Goal: Transaction & Acquisition: Book appointment/travel/reservation

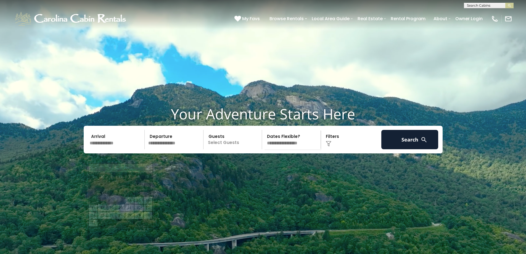
click at [106, 149] on input "text" at bounding box center [116, 139] width 57 height 19
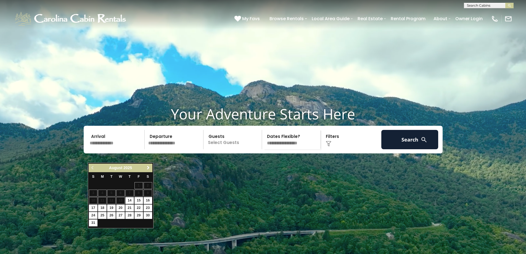
click at [151, 168] on link "Next" at bounding box center [148, 167] width 7 height 7
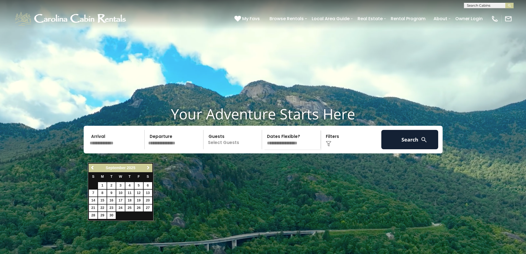
click at [151, 168] on link "Next" at bounding box center [148, 167] width 7 height 7
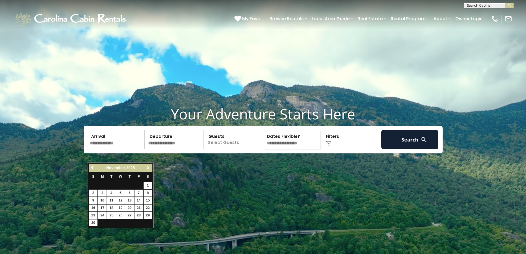
click at [150, 167] on span "Next" at bounding box center [148, 168] width 4 height 4
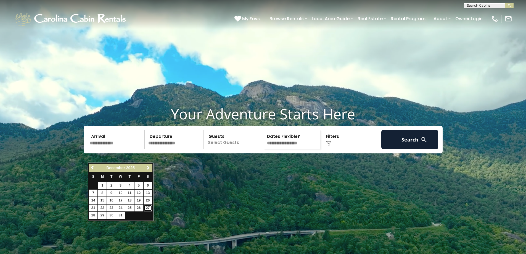
click at [147, 207] on link "27" at bounding box center [148, 207] width 9 height 7
type input "********"
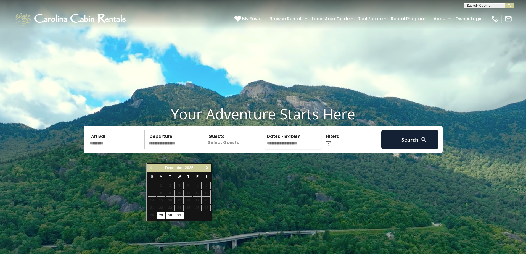
click at [188, 149] on input "text" at bounding box center [174, 139] width 57 height 19
click at [208, 167] on span "Next" at bounding box center [207, 168] width 4 height 4
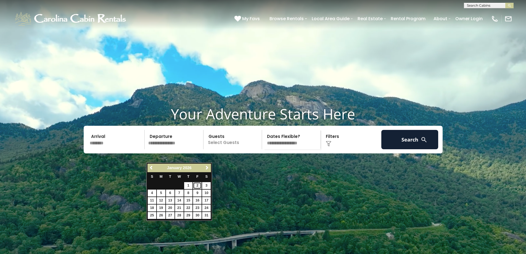
click at [195, 185] on link "2" at bounding box center [197, 185] width 9 height 7
type input "******"
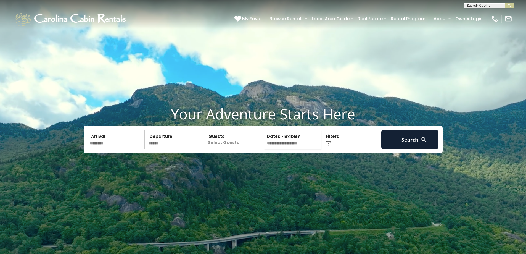
click at [238, 149] on p "Select Guests" at bounding box center [233, 139] width 57 height 19
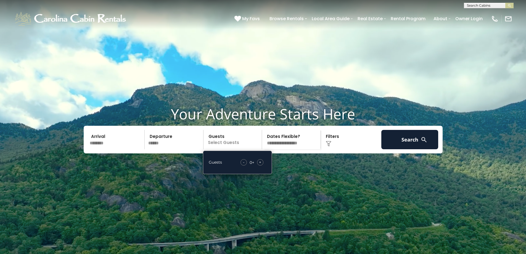
click at [262, 166] on div "+" at bounding box center [260, 162] width 6 height 6
click at [261, 165] on span "+" at bounding box center [260, 162] width 2 height 6
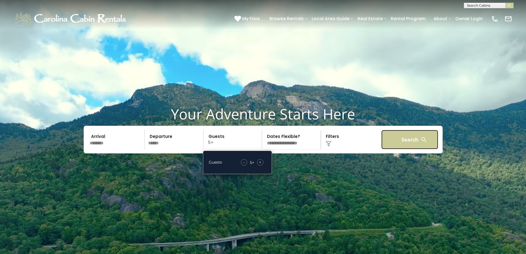
click at [408, 149] on button "Search" at bounding box center [410, 139] width 57 height 19
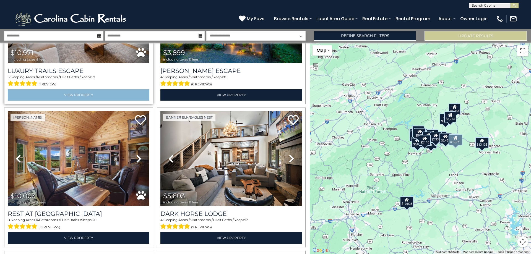
scroll to position [89, 0]
